Goal: Task Accomplishment & Management: Use online tool/utility

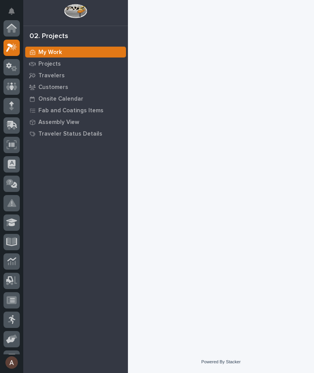
scroll to position [19, 0]
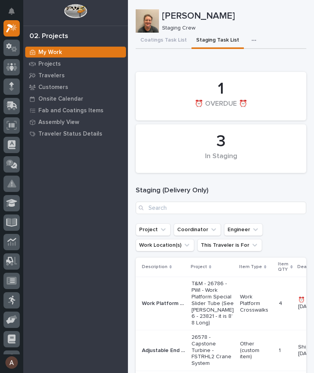
click at [13, 100] on div at bounding box center [11, 106] width 16 height 16
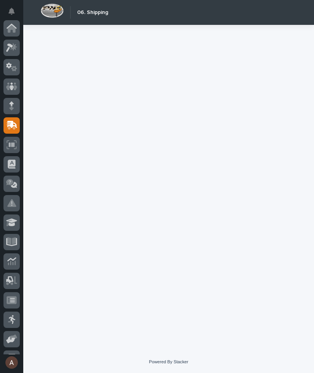
scroll to position [74, 0]
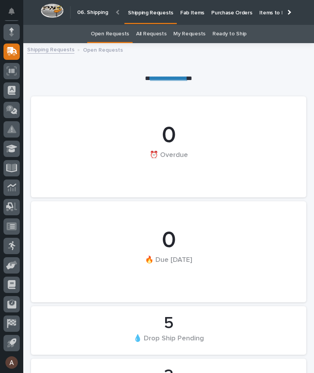
click at [193, 13] on p "Fab Items" at bounding box center [192, 8] width 24 height 16
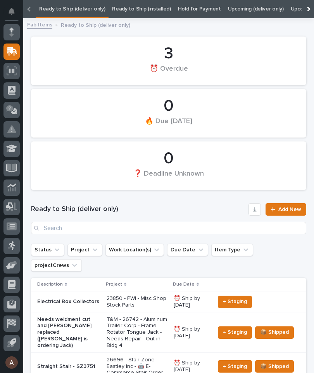
click at [311, 11] on div at bounding box center [308, 9] width 12 height 18
click at [241, 10] on link "All" at bounding box center [243, 9] width 5 height 18
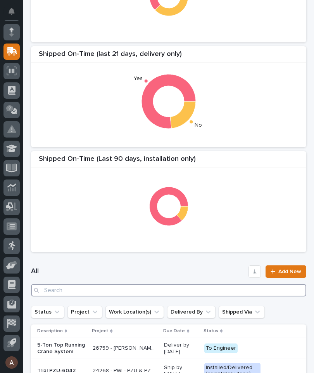
click at [177, 292] on input "Search" at bounding box center [169, 290] width 276 height 12
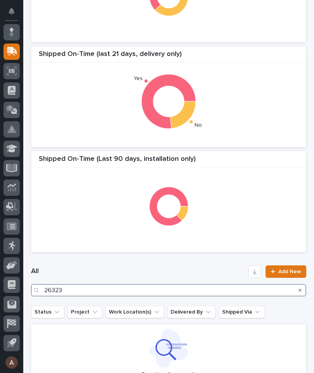
type input "26323"
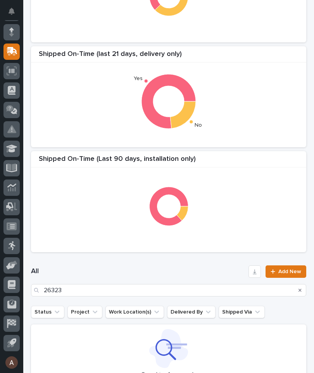
click at [276, 150] on div "Shipped On-Time (Last 90 Days, delivery only) Shipped On-Time (last 21 days, de…" at bounding box center [168, 97] width 283 height 318
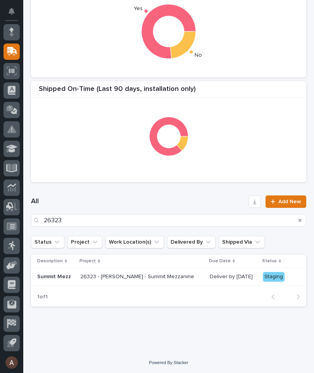
click at [59, 282] on div "Summit Mezz" at bounding box center [55, 276] width 37 height 13
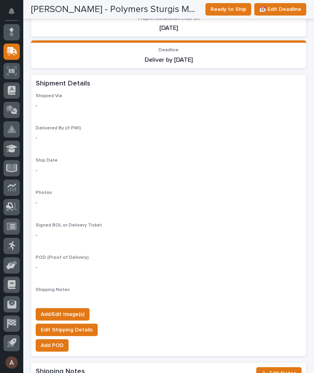
click at [77, 309] on span "Add/Edit Image(s)" at bounding box center [63, 313] width 44 height 9
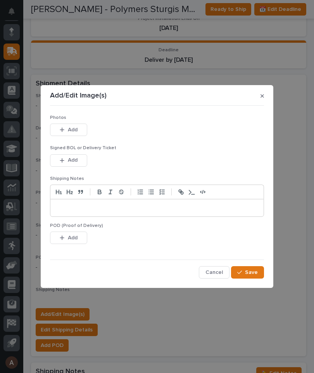
click at [85, 130] on button "Add" at bounding box center [68, 129] width 37 height 12
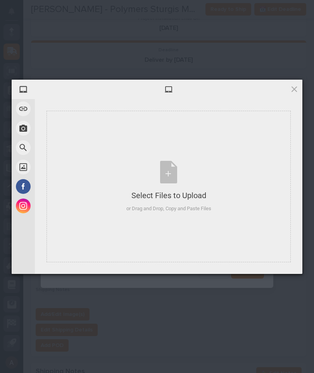
click at [233, 166] on div "Select Files to Upload or Drag and Drop, Copy and Paste Files" at bounding box center [169, 186] width 245 height 151
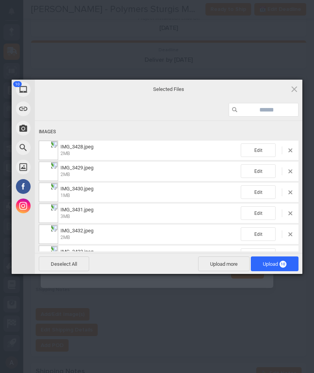
click at [283, 264] on span "10" at bounding box center [283, 263] width 7 height 7
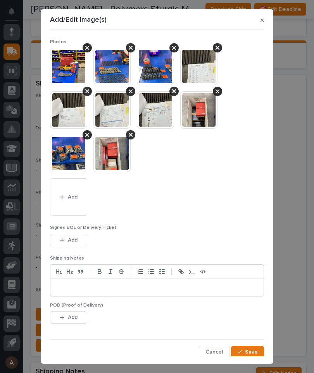
click at [257, 345] on button "Save" at bounding box center [247, 351] width 33 height 12
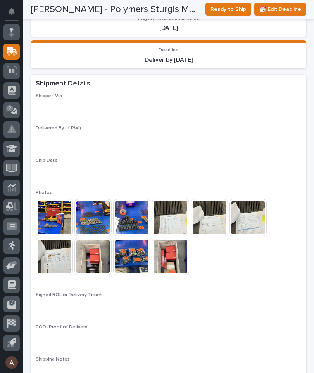
click at [238, 9] on span "Ready to Ship" at bounding box center [229, 9] width 36 height 9
